Goal: Task Accomplishment & Management: Complete application form

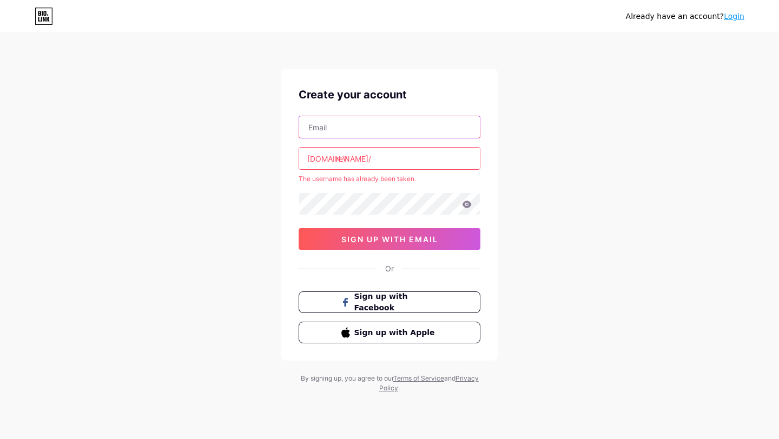
click at [360, 127] on input "text" at bounding box center [389, 127] width 181 height 22
type input "rev.integra"
click at [399, 131] on input "text" at bounding box center [389, 127] width 181 height 22
type input "[EMAIL_ADDRESS][DOMAIN_NAME]"
click at [395, 152] on input "reV" at bounding box center [389, 159] width 181 height 22
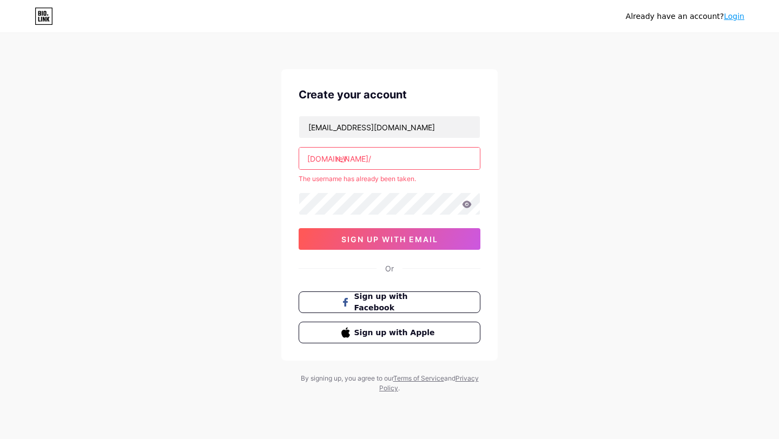
click at [369, 155] on input "reV" at bounding box center [389, 159] width 181 height 22
click at [412, 190] on div "[EMAIL_ADDRESS][DOMAIN_NAME] [DOMAIN_NAME]/ rev The username has already been t…" at bounding box center [389, 183] width 182 height 134
click at [390, 163] on input "rev" at bounding box center [389, 159] width 181 height 22
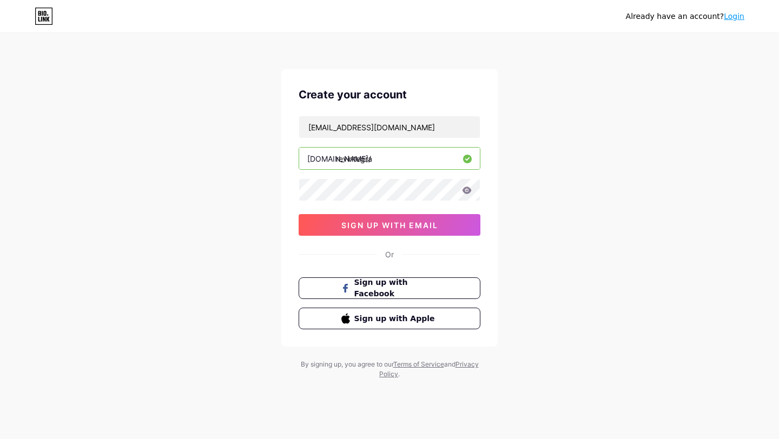
type input "revintegra"
click at [470, 191] on icon at bounding box center [466, 190] width 9 height 7
click at [255, 192] on div "Already have an account? Login Create your account [EMAIL_ADDRESS][DOMAIN_NAME]…" at bounding box center [389, 207] width 779 height 414
click at [461, 225] on button "sign up with email" at bounding box center [389, 225] width 182 height 22
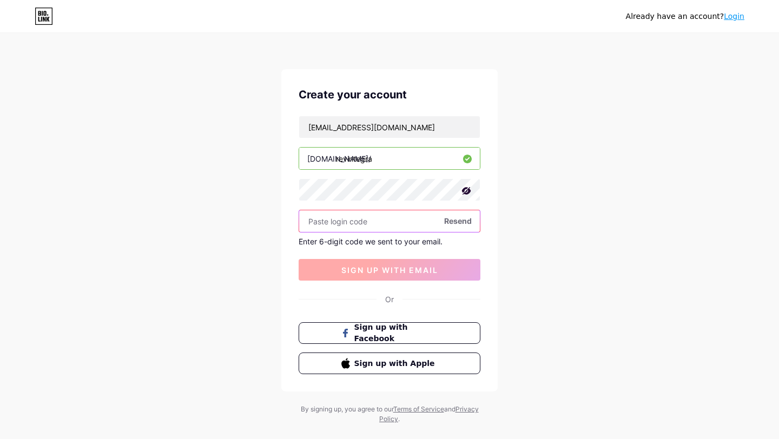
paste input "422600"
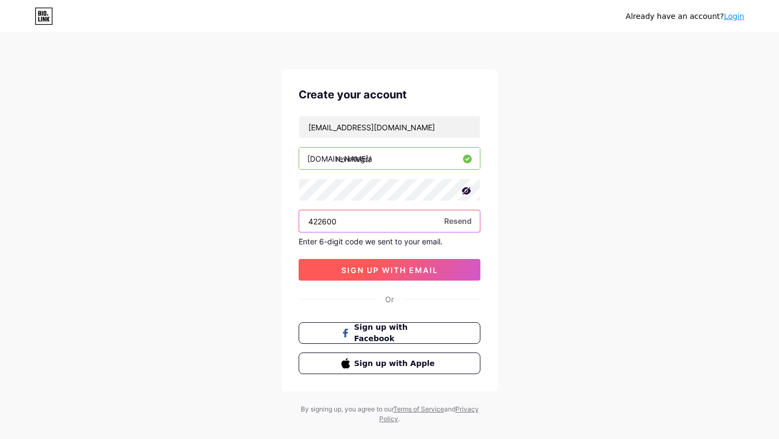
type input "422600"
click at [373, 261] on button "sign up with email" at bounding box center [389, 270] width 182 height 22
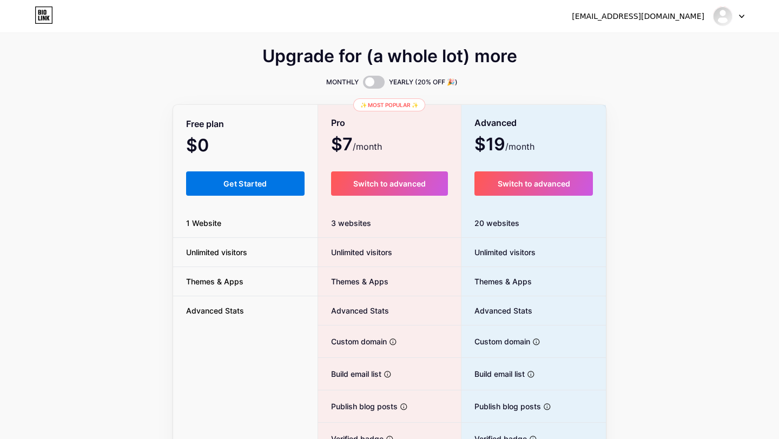
click at [264, 175] on button "Get Started" at bounding box center [245, 183] width 118 height 24
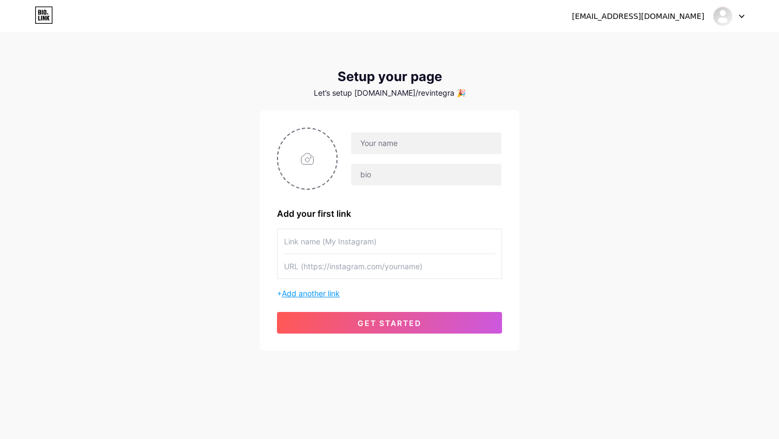
click at [324, 292] on span "Add another link" at bounding box center [311, 293] width 58 height 9
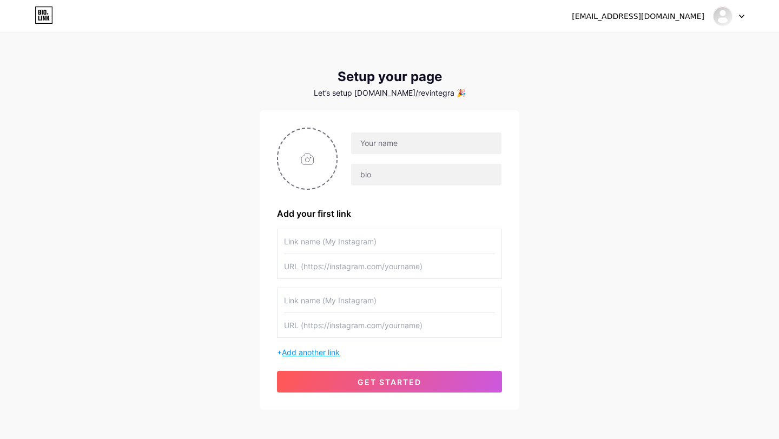
click at [307, 349] on span "Add another link" at bounding box center [311, 352] width 58 height 9
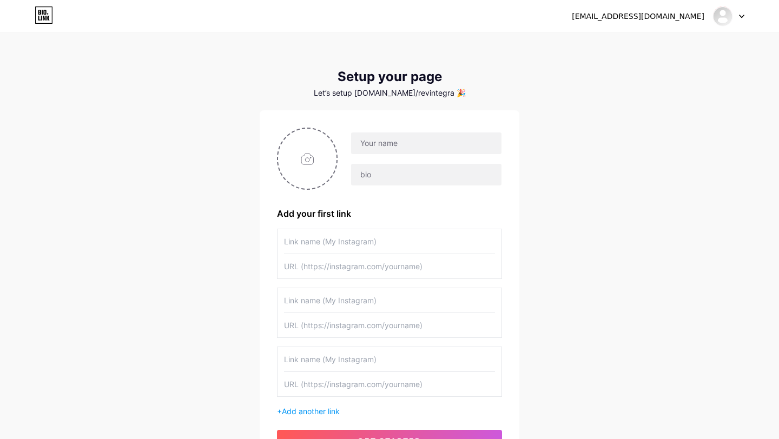
scroll to position [51, 0]
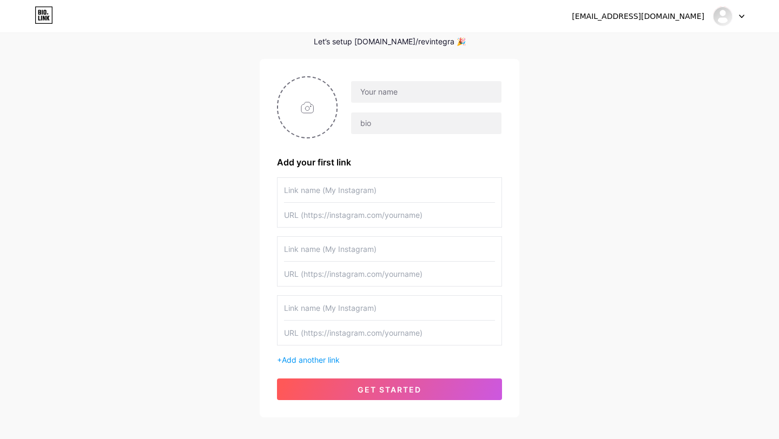
click at [362, 195] on input "text" at bounding box center [389, 190] width 211 height 24
paste input "422600"
type input "422600"
paste input "[URL][DOMAIN_NAME]"
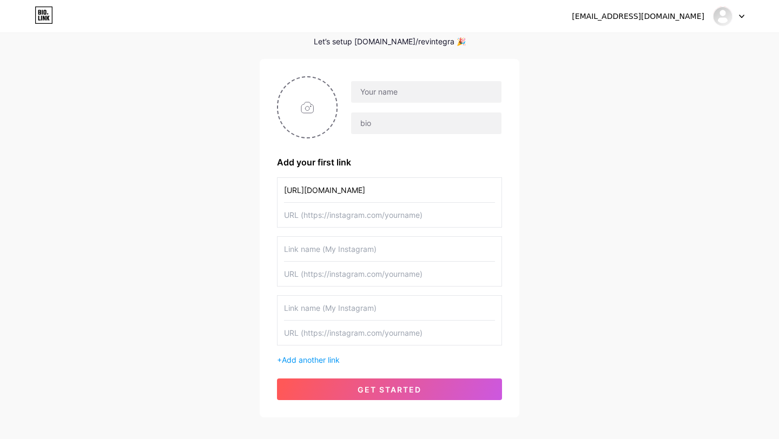
type input "[URL][DOMAIN_NAME]"
click at [330, 241] on input "text" at bounding box center [389, 249] width 211 height 24
click at [408, 81] on div at bounding box center [425, 92] width 151 height 23
click at [404, 85] on input "text" at bounding box center [426, 92] width 150 height 22
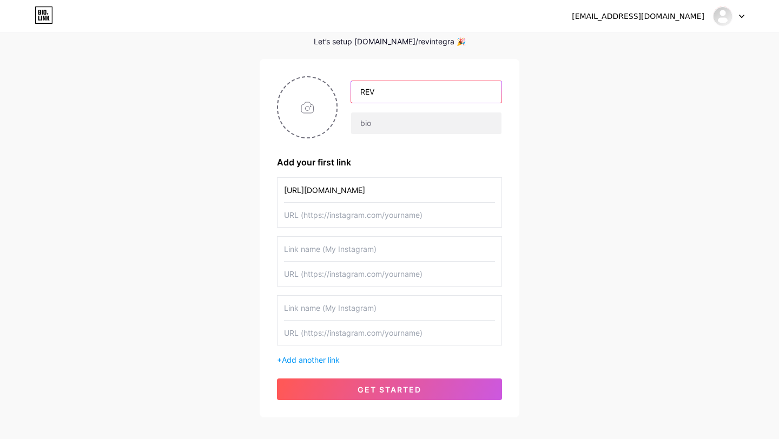
type input "REV"
click at [422, 139] on div "REV Add your first link [URL][DOMAIN_NAME] + Add another link get started" at bounding box center [389, 238] width 225 height 324
click at [411, 129] on input "text" at bounding box center [426, 123] width 150 height 22
type input "REV"
click at [294, 112] on input "file" at bounding box center [307, 107] width 58 height 60
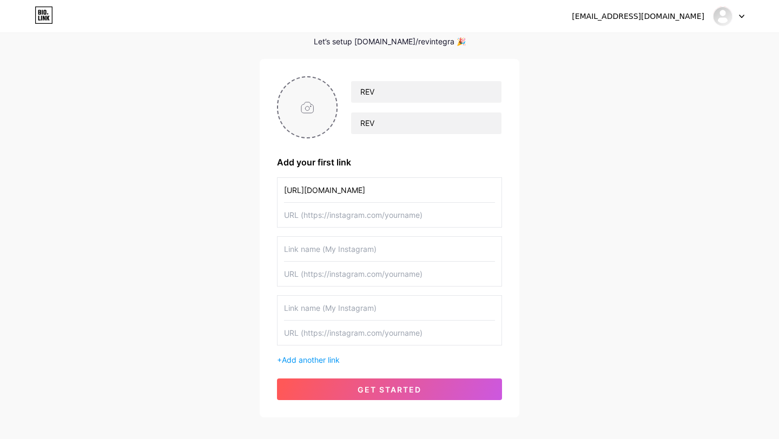
click at [309, 107] on input "file" at bounding box center [307, 107] width 58 height 60
type input "C:\fakepath\Logo REV.png"
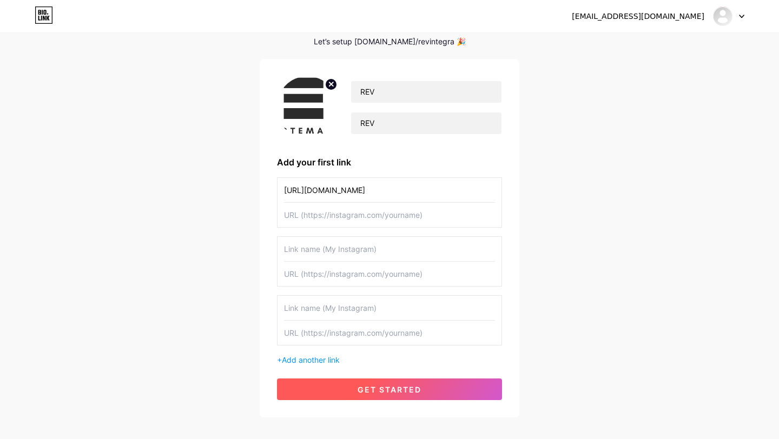
click at [412, 389] on span "get started" at bounding box center [389, 389] width 64 height 9
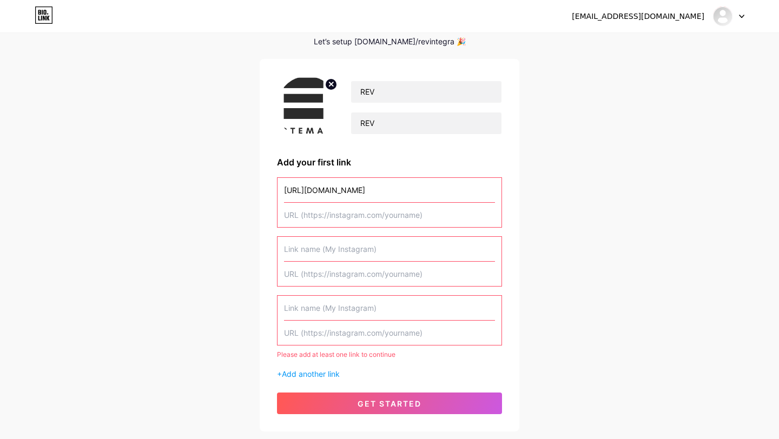
click at [429, 191] on input "[URL][DOMAIN_NAME]" at bounding box center [389, 190] width 211 height 24
click at [348, 332] on input "text" at bounding box center [389, 333] width 211 height 24
click at [410, 356] on div "Please add at least one link to continue" at bounding box center [389, 355] width 225 height 10
click at [345, 353] on div "Please add at least one link to continue" at bounding box center [389, 355] width 225 height 10
click at [362, 190] on input "[URL][DOMAIN_NAME]" at bounding box center [389, 190] width 211 height 24
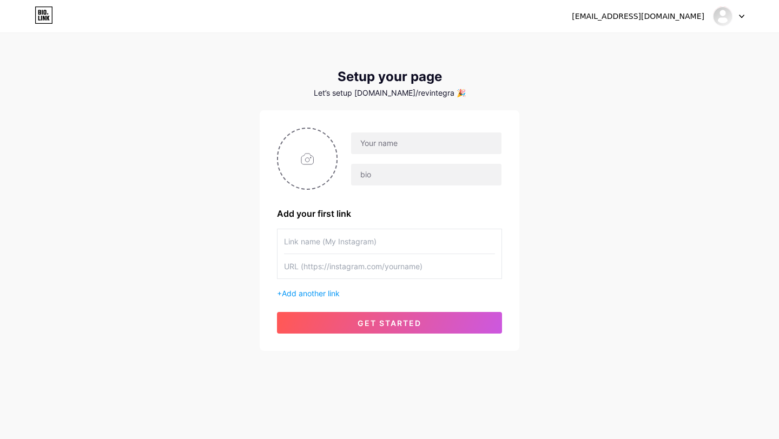
click at [392, 244] on input "text" at bounding box center [389, 241] width 211 height 24
click at [374, 275] on input "text" at bounding box center [389, 266] width 211 height 24
paste input "[URL][DOMAIN_NAME]"
type input "[URL][DOMAIN_NAME]"
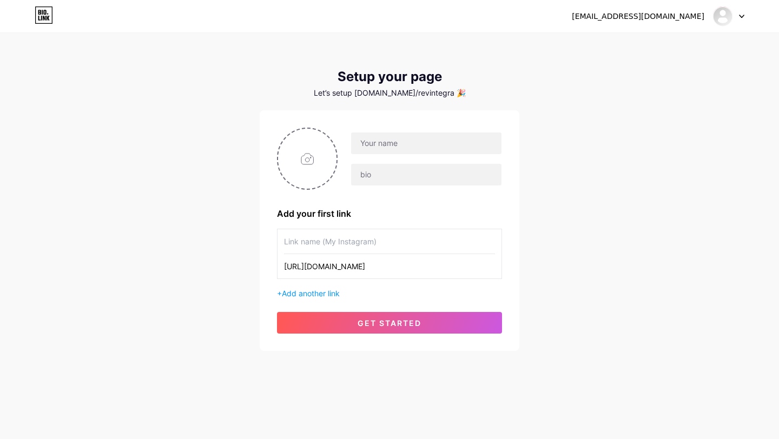
click at [366, 242] on input "text" at bounding box center [389, 241] width 211 height 24
type input "ACHADINHOS"
click at [392, 136] on input "text" at bounding box center [426, 143] width 150 height 22
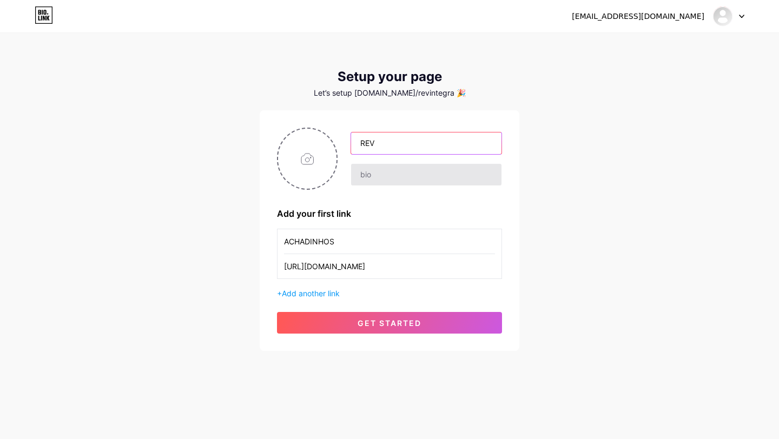
type input "REV"
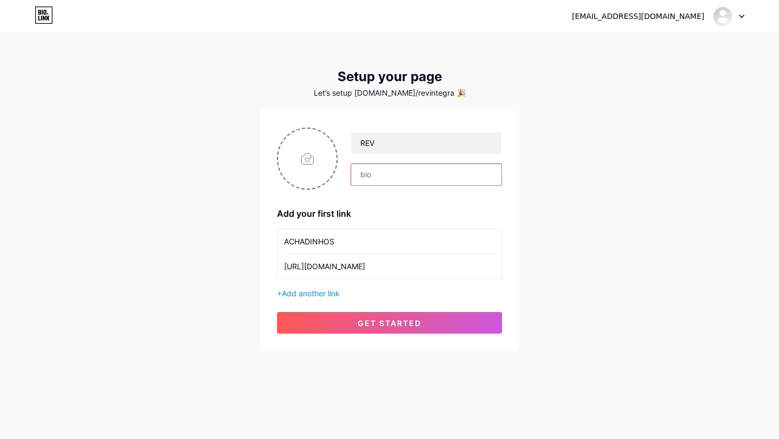
click at [393, 177] on input "text" at bounding box center [426, 175] width 150 height 22
type input "REV"
click at [303, 157] on input "file" at bounding box center [307, 159] width 58 height 60
type input "C:\fakepath\Logo REV.png"
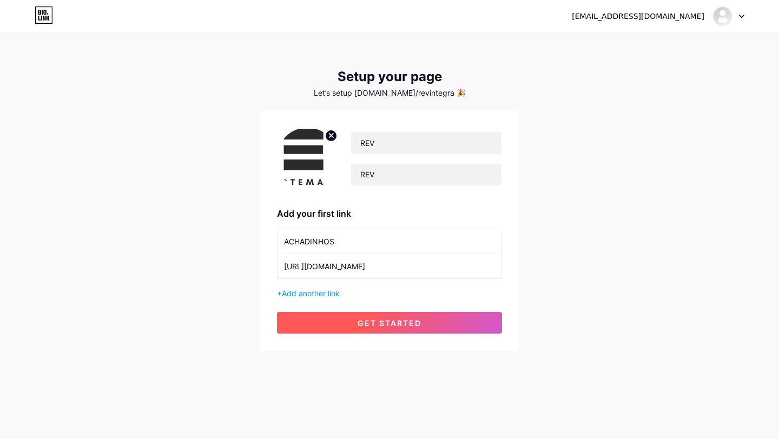
click at [412, 320] on span "get started" at bounding box center [389, 322] width 64 height 9
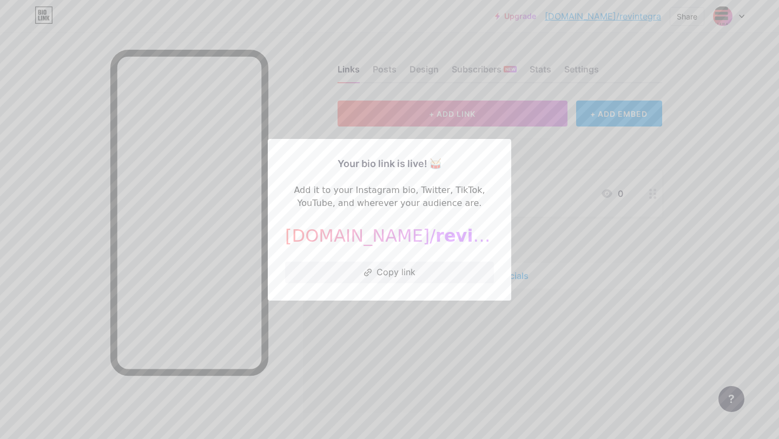
click at [609, 211] on div at bounding box center [389, 219] width 779 height 439
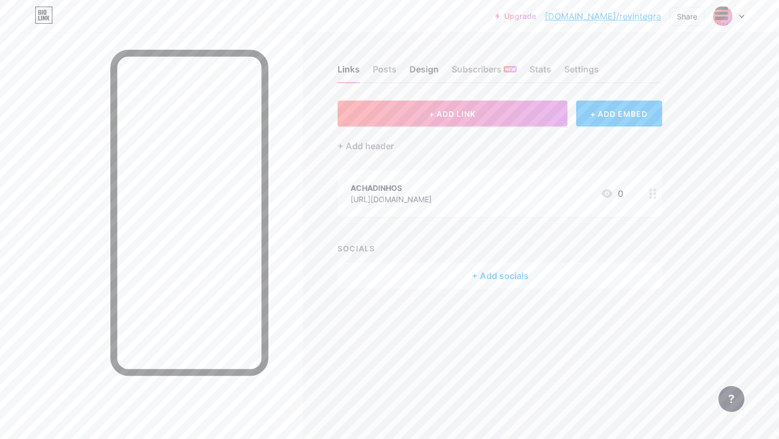
click at [424, 73] on div "Design" at bounding box center [423, 72] width 29 height 19
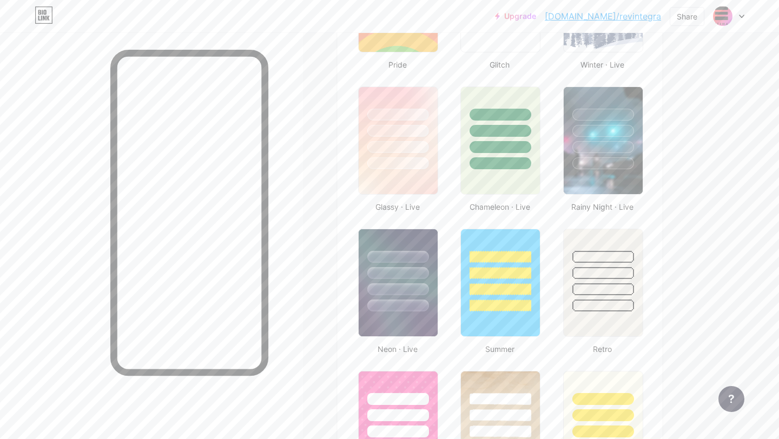
scroll to position [523, 0]
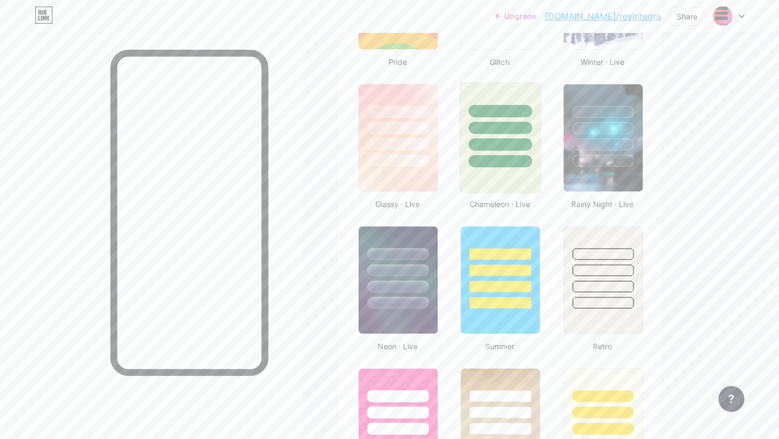
click at [523, 137] on div at bounding box center [500, 125] width 81 height 85
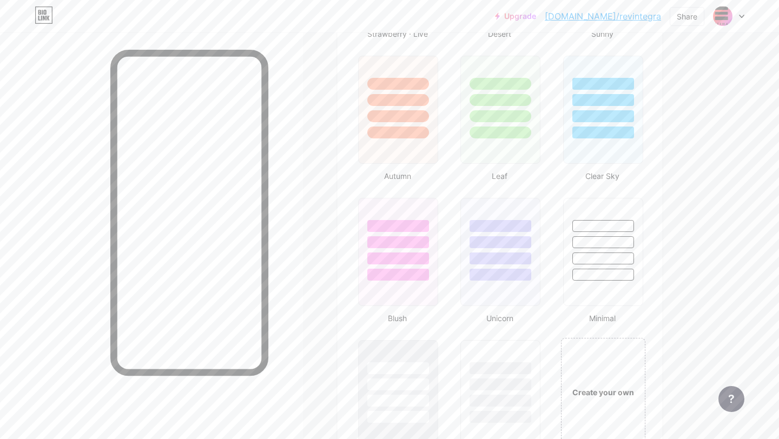
scroll to position [980, 0]
click at [506, 126] on div at bounding box center [500, 131] width 63 height 12
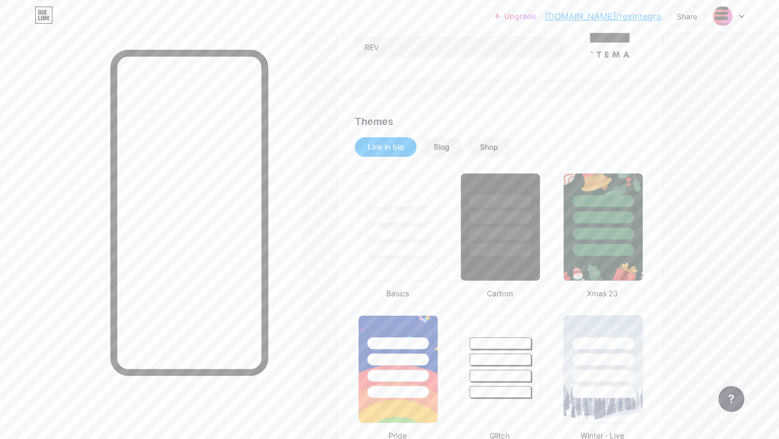
scroll to position [150, 0]
click at [418, 223] on div at bounding box center [397, 213] width 81 height 85
click at [448, 142] on div "Blog" at bounding box center [442, 146] width 16 height 11
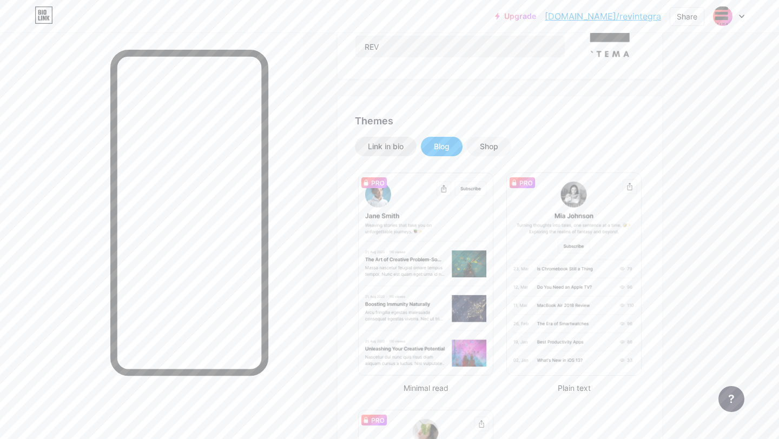
click at [387, 146] on div "Link in bio" at bounding box center [386, 146] width 36 height 11
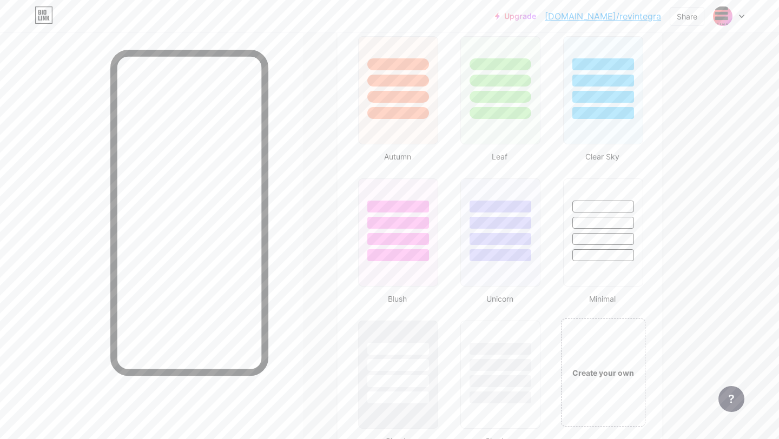
scroll to position [1252, 0]
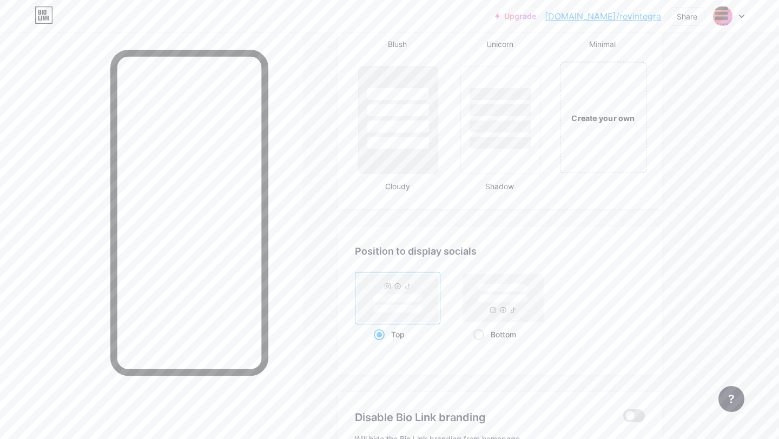
click at [598, 149] on div "Create your own" at bounding box center [602, 117] width 87 height 111
click at [606, 139] on div "Create your own" at bounding box center [602, 118] width 83 height 108
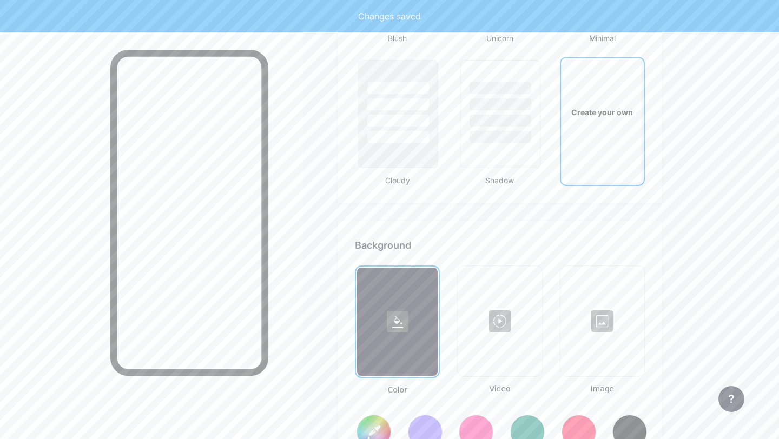
type input "#ffffff"
type input "#000000"
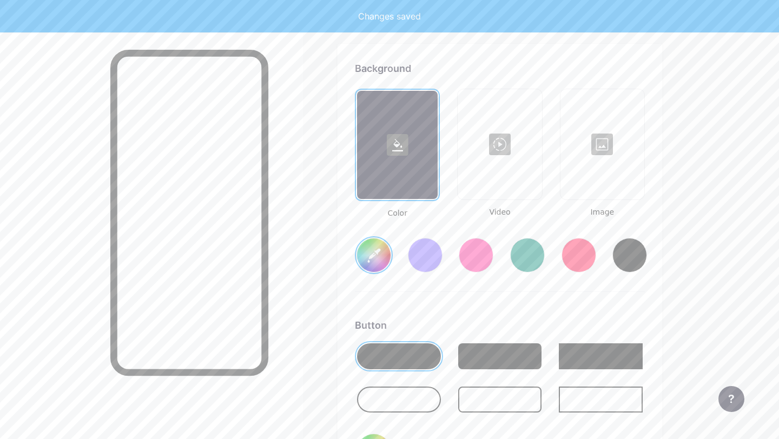
scroll to position [1435, 0]
type input "#ffffff"
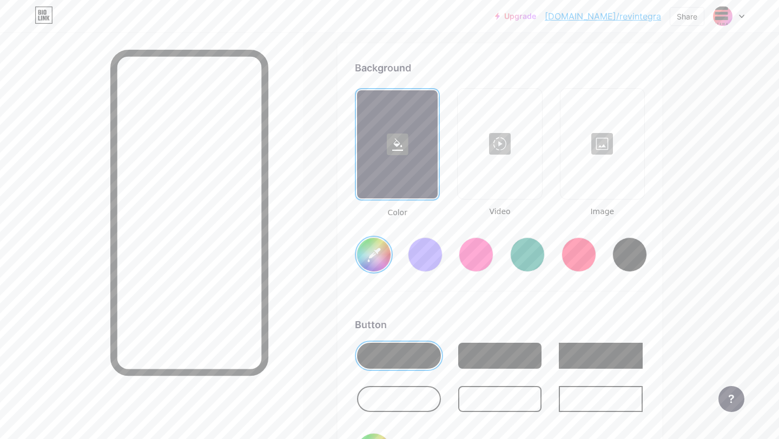
click at [370, 261] on input "#ffffff" at bounding box center [374, 255] width 34 height 34
click at [492, 125] on div at bounding box center [499, 144] width 82 height 108
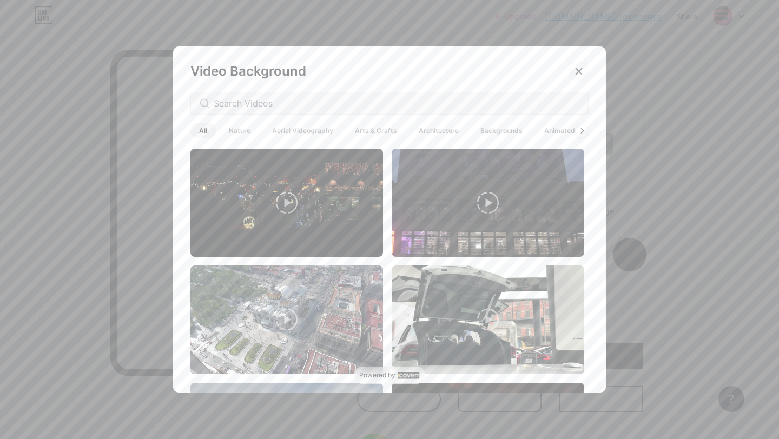
click at [580, 71] on icon at bounding box center [578, 71] width 9 height 9
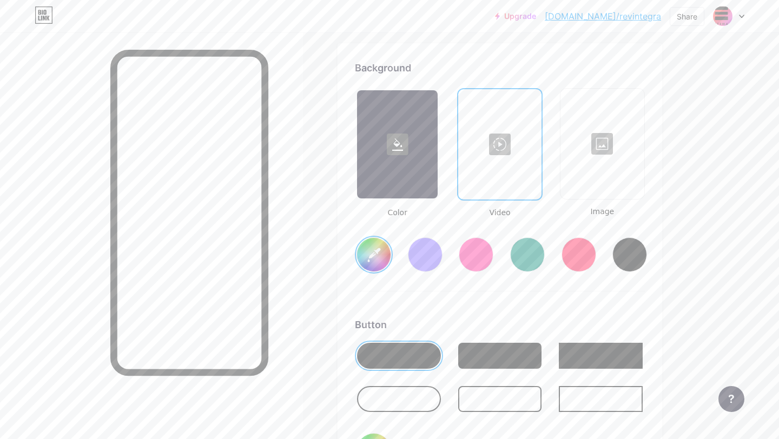
click at [491, 159] on div at bounding box center [499, 144] width 81 height 108
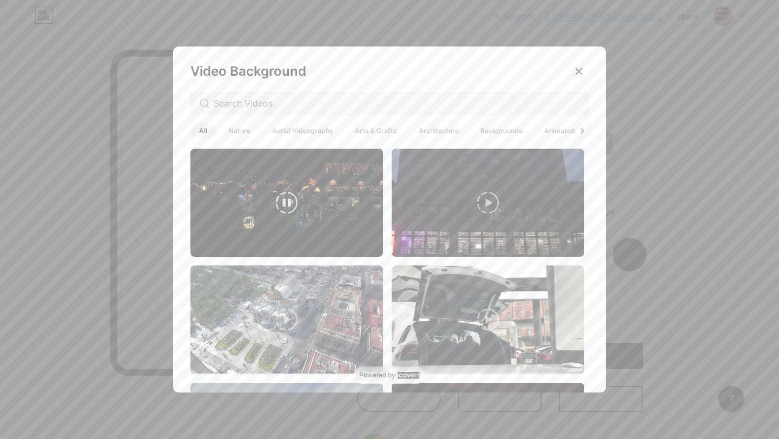
click at [282, 198] on icon at bounding box center [287, 203] width 22 height 22
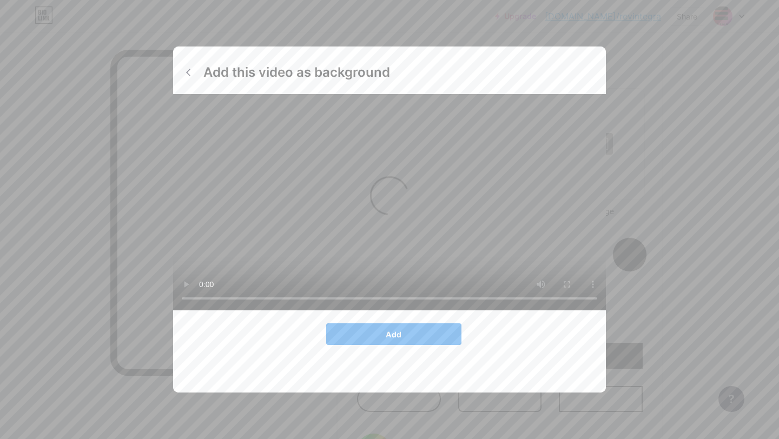
click at [400, 345] on button "Add" at bounding box center [393, 334] width 135 height 22
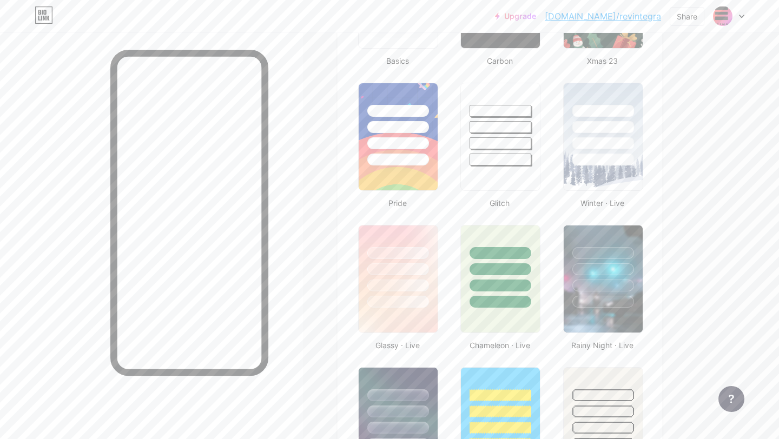
scroll to position [0, 0]
